Goal: Check status: Check status

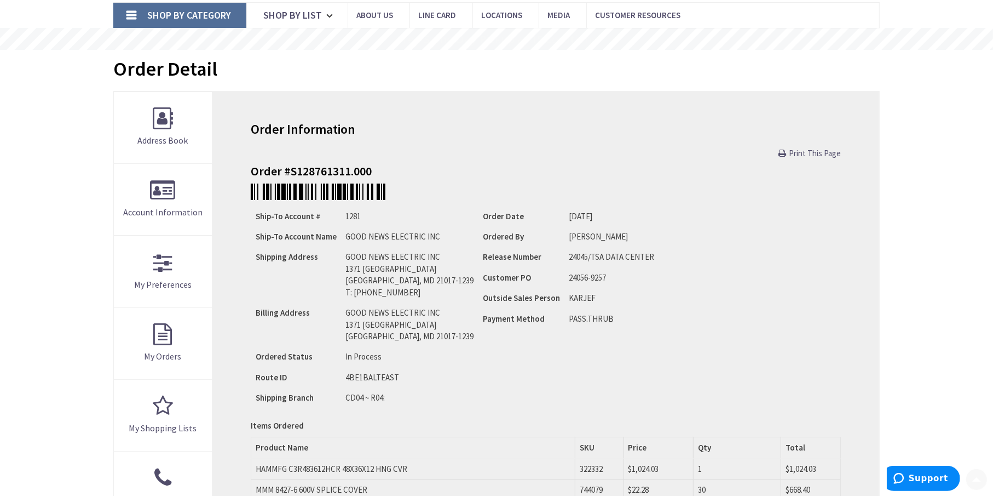
scroll to position [274, 0]
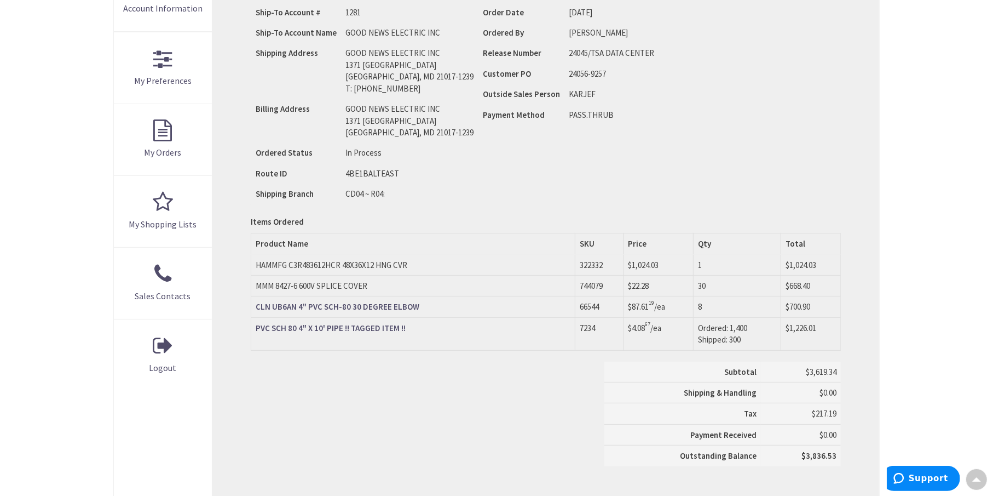
type input "[GEOGRAPHIC_DATA], [GEOGRAPHIC_DATA]"
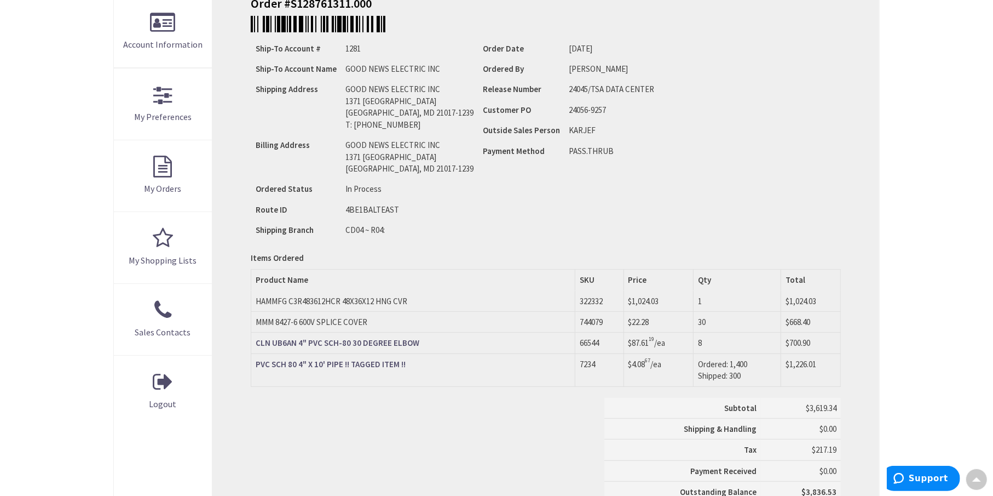
scroll to position [220, 0]
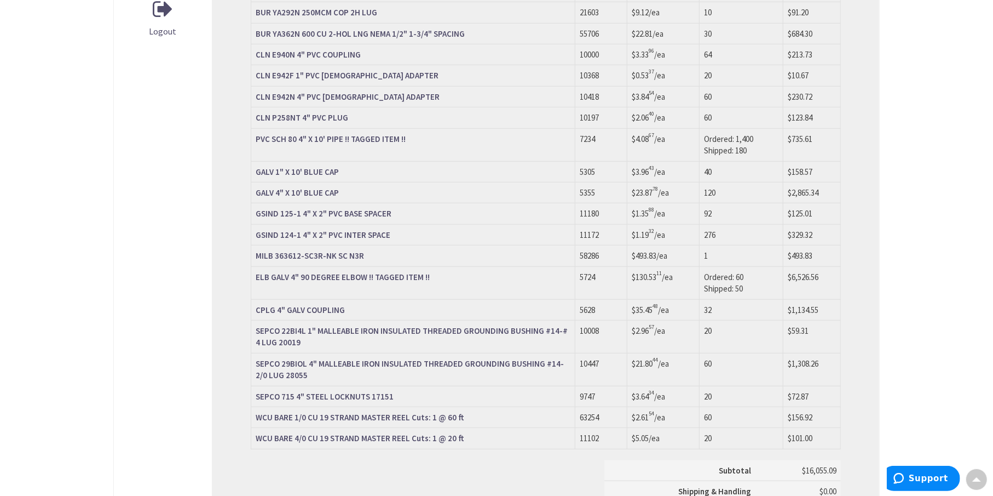
scroll to position [713, 0]
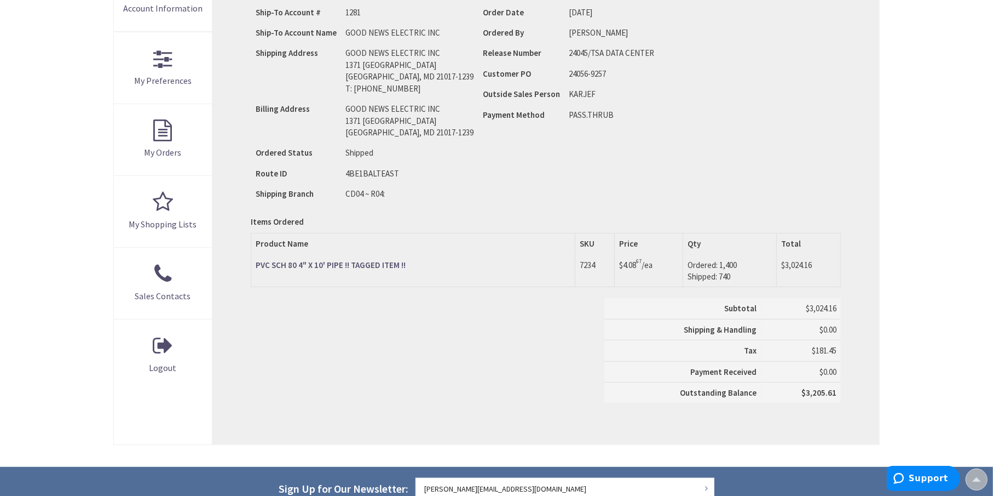
scroll to position [274, 0]
